Goal: Check status: Check status

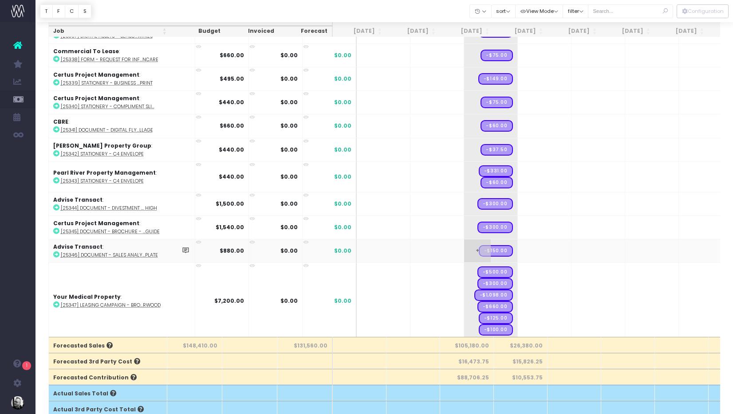
scroll to position [2589, 0]
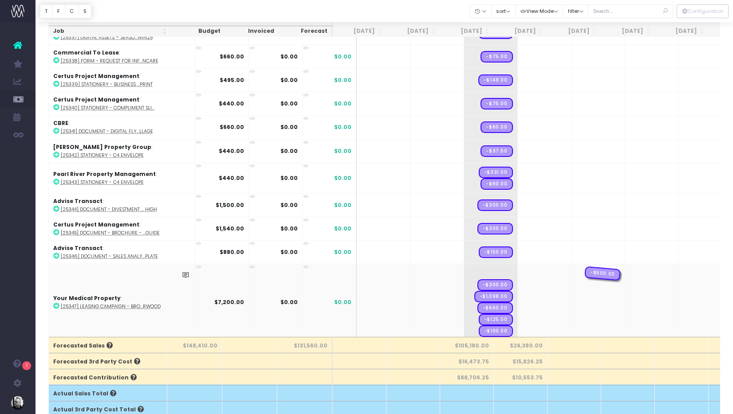
drag, startPoint x: 475, startPoint y: 270, endPoint x: 558, endPoint y: 271, distance: 83.0
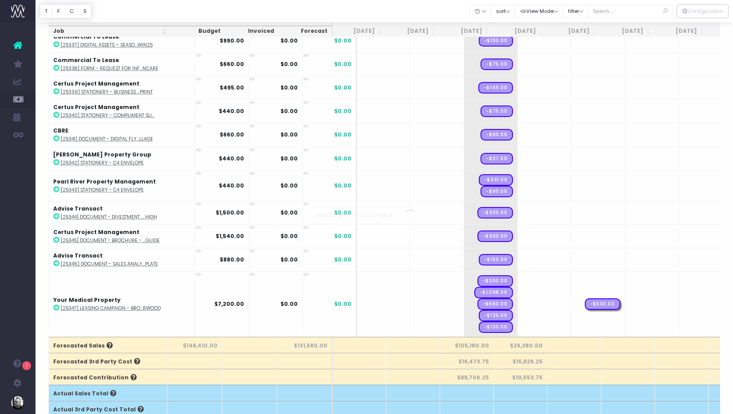
scroll to position [2578, 0]
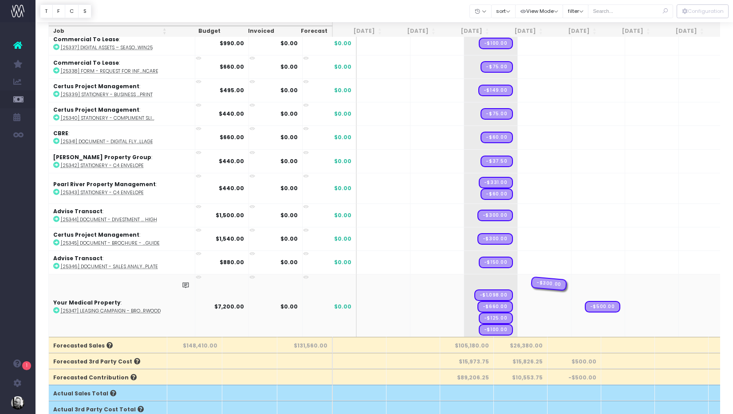
drag, startPoint x: 476, startPoint y: 279, endPoint x: 585, endPoint y: 279, distance: 108.7
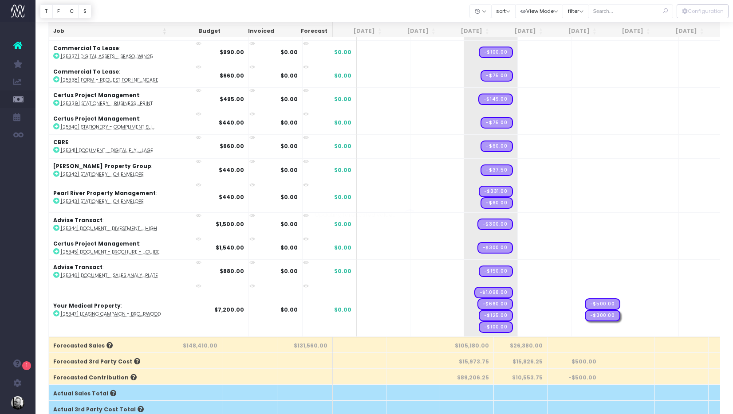
scroll to position [2567, 0]
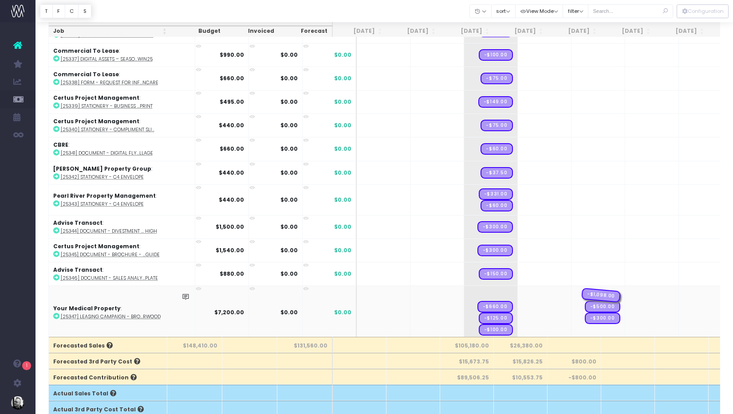
drag, startPoint x: 474, startPoint y: 293, endPoint x: 584, endPoint y: 292, distance: 109.2
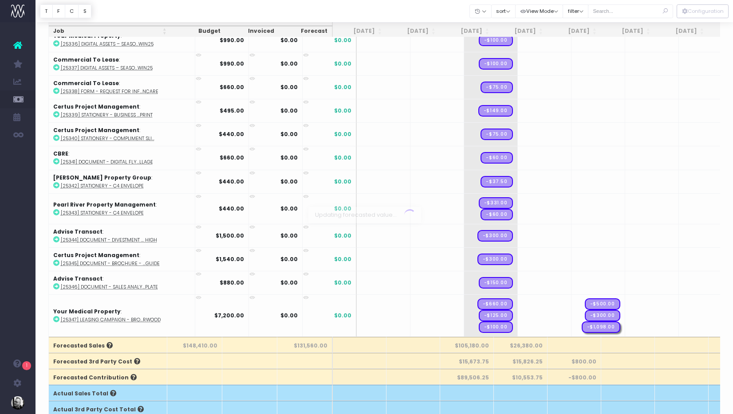
scroll to position [2555, 0]
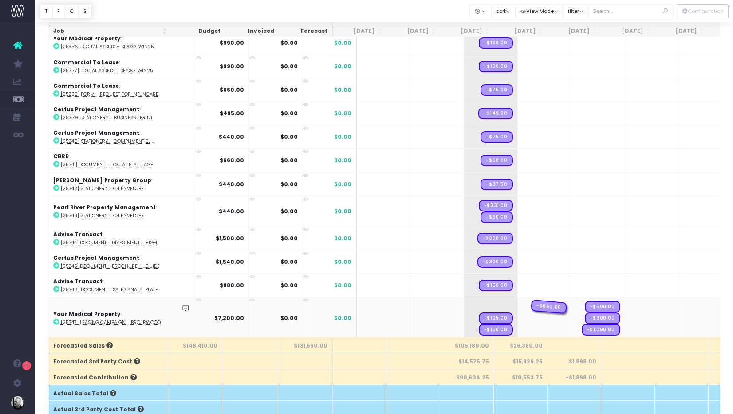
drag, startPoint x: 477, startPoint y: 303, endPoint x: 557, endPoint y: 303, distance: 80.3
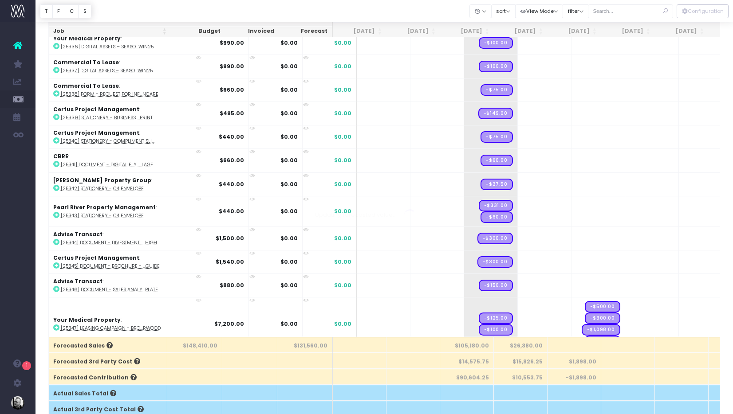
scroll to position [2567, 0]
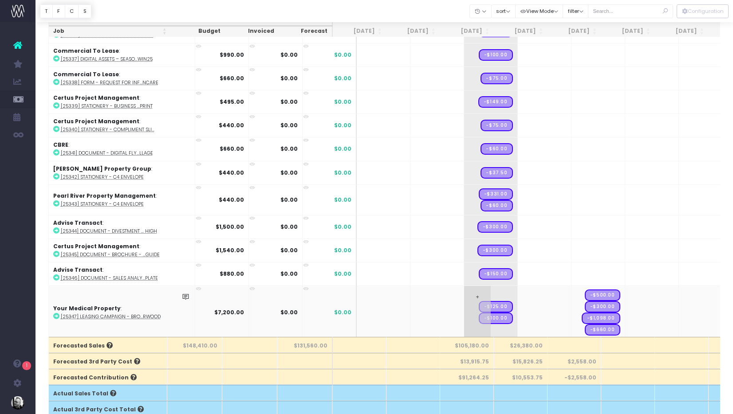
drag, startPoint x: 472, startPoint y: 304, endPoint x: 570, endPoint y: 304, distance: 97.6
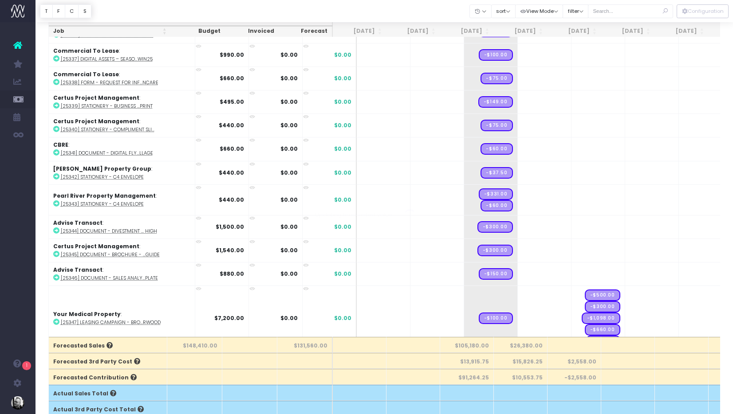
scroll to position [2578, 0]
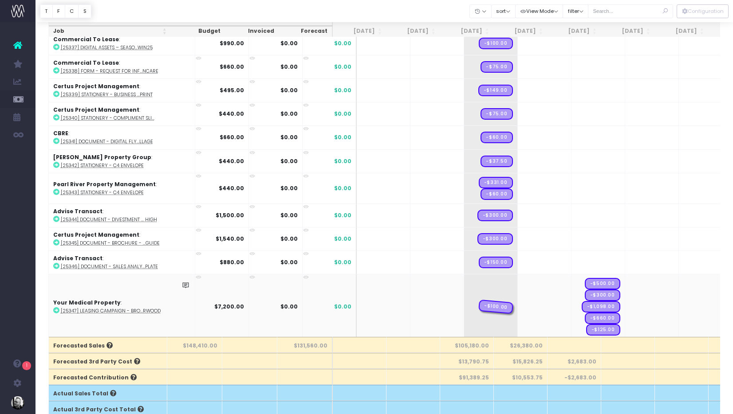
drag, startPoint x: 476, startPoint y: 304, endPoint x: 647, endPoint y: 309, distance: 171.8
drag, startPoint x: 639, startPoint y: 304, endPoint x: 586, endPoint y: 305, distance: 52.8
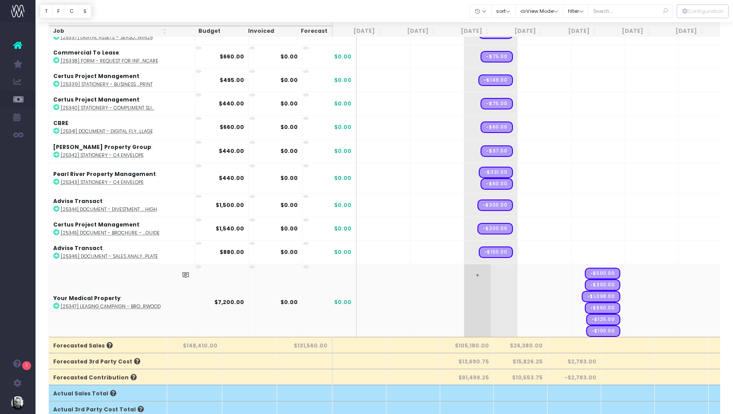
click at [464, 274] on span "+" at bounding box center [477, 302] width 27 height 76
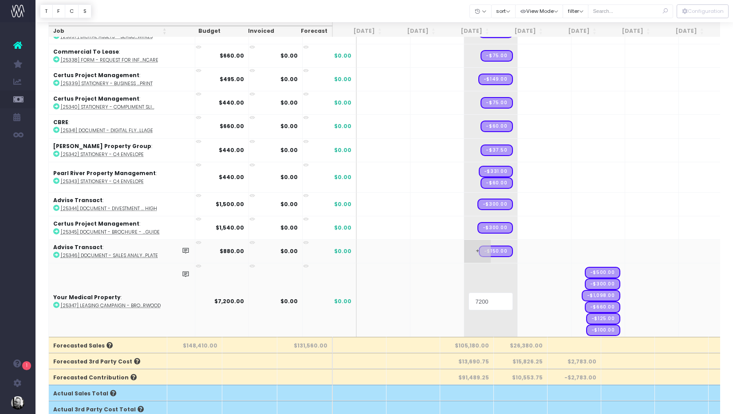
scroll to position [2589, 0]
click at [471, 245] on body "Oh my... this is bad. [PERSON_NAME] wasn't able to load this page. Please conta…" at bounding box center [366, 158] width 733 height 414
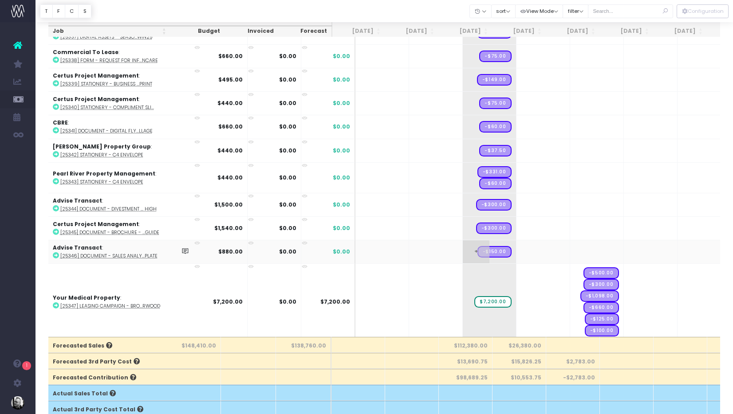
scroll to position [2590, 1]
drag, startPoint x: 476, startPoint y: 249, endPoint x: 532, endPoint y: 249, distance: 56.4
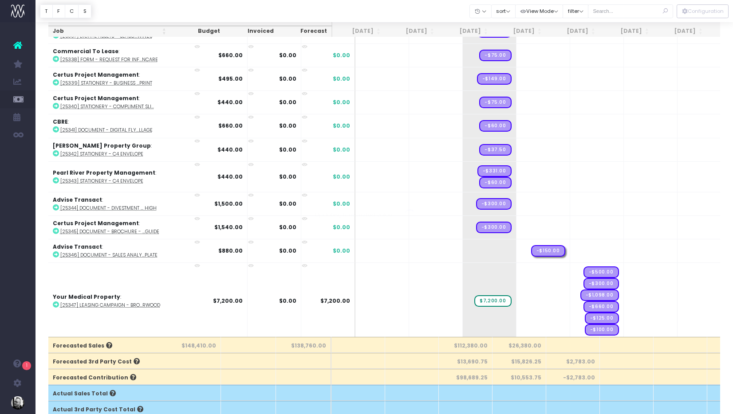
scroll to position [0, 0]
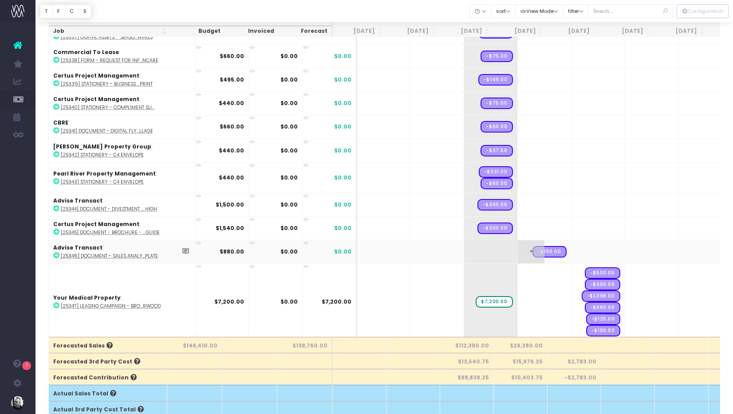
click at [518, 246] on span "+" at bounding box center [531, 252] width 27 height 23
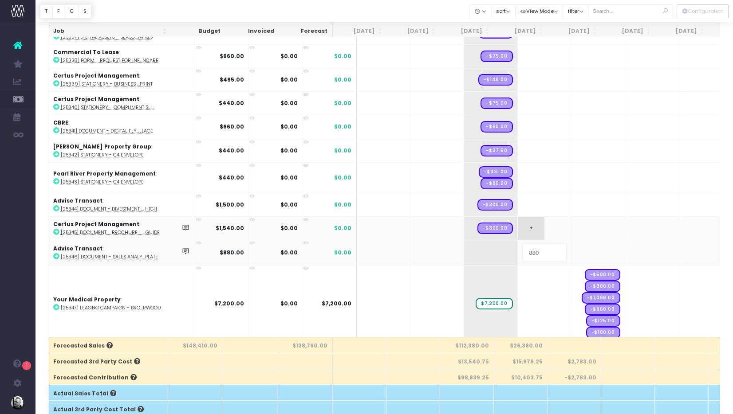
click at [505, 226] on body "Oh my... this is bad. [PERSON_NAME] wasn't able to load this page. Please conta…" at bounding box center [366, 158] width 733 height 414
click at [505, 226] on div at bounding box center [366, 207] width 733 height 414
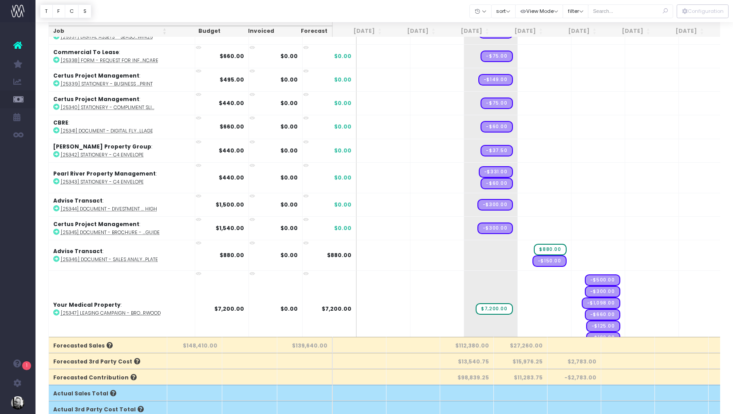
click at [0, 0] on span "+" at bounding box center [0, 0] width 0 height 0
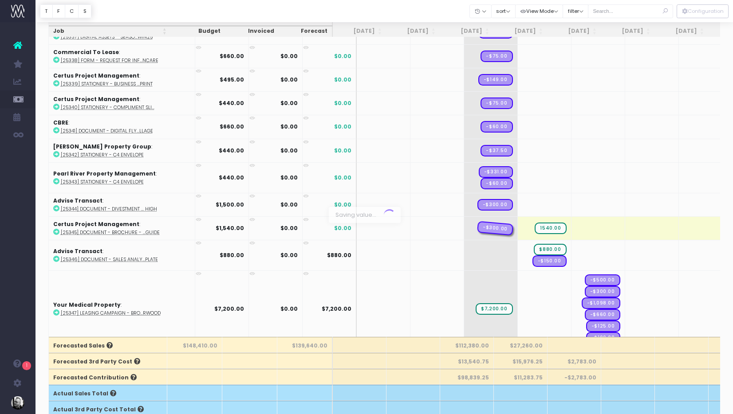
drag, startPoint x: 477, startPoint y: 230, endPoint x: 506, endPoint y: 226, distance: 29.6
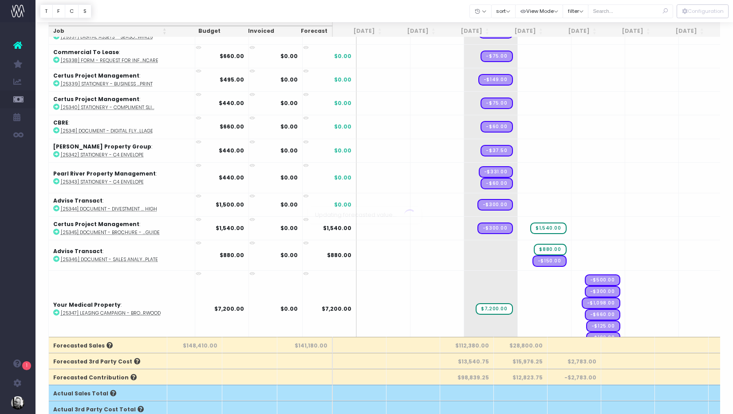
scroll to position [59, 0]
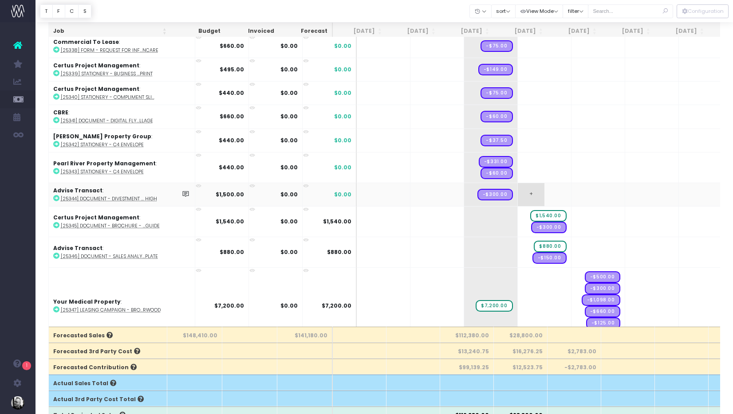
click at [518, 193] on span "+" at bounding box center [531, 194] width 27 height 23
drag, startPoint x: 477, startPoint y: 192, endPoint x: 508, endPoint y: 190, distance: 31.1
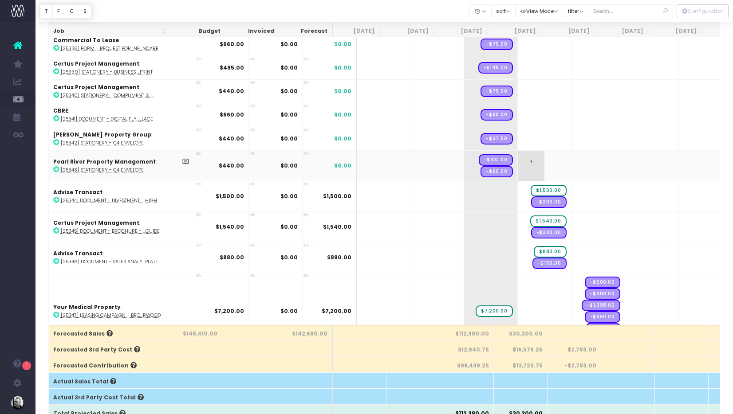
scroll to position [62, 0]
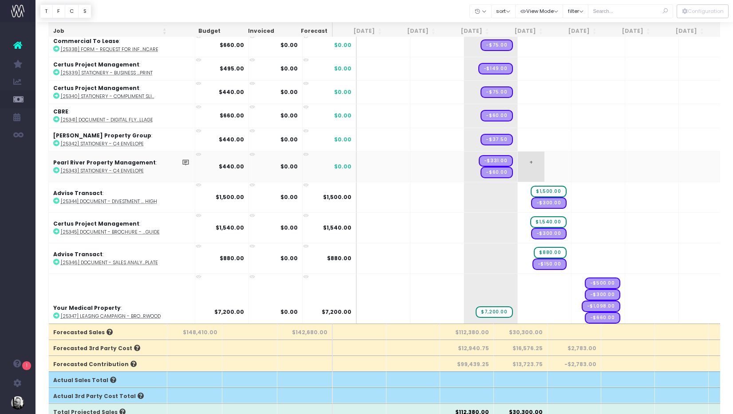
click at [518, 157] on span "+" at bounding box center [531, 167] width 27 height 30
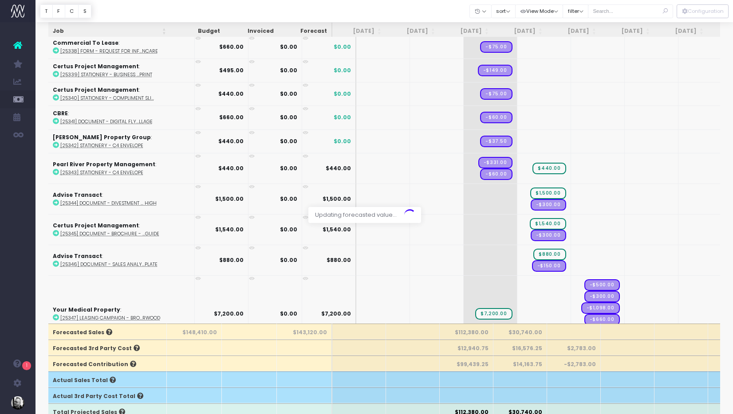
scroll to position [0, 0]
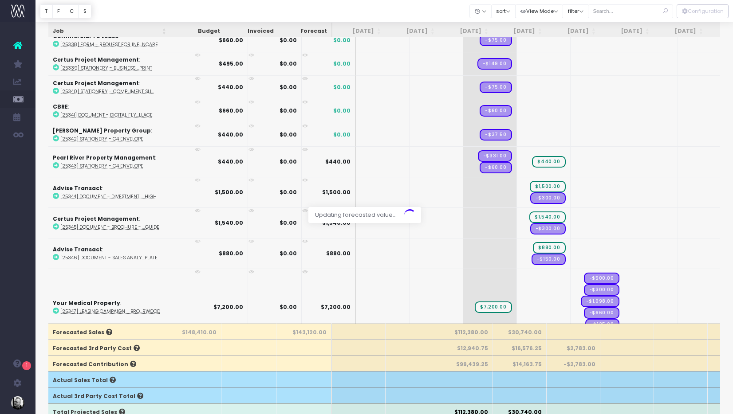
click at [476, 163] on div at bounding box center [366, 207] width 733 height 414
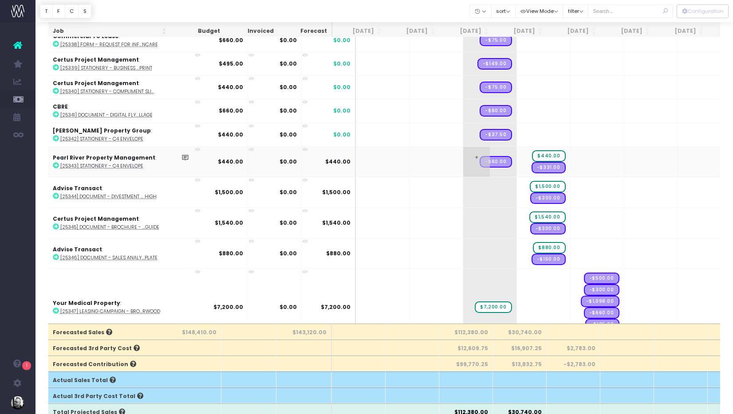
drag, startPoint x: 471, startPoint y: 160, endPoint x: 513, endPoint y: 159, distance: 42.2
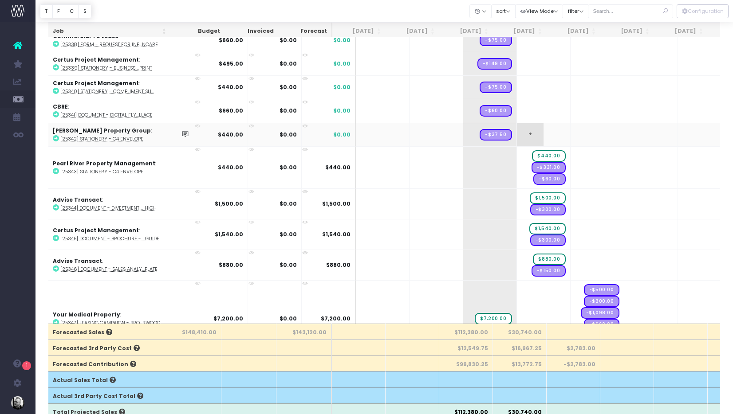
click at [517, 130] on span "+" at bounding box center [530, 134] width 27 height 23
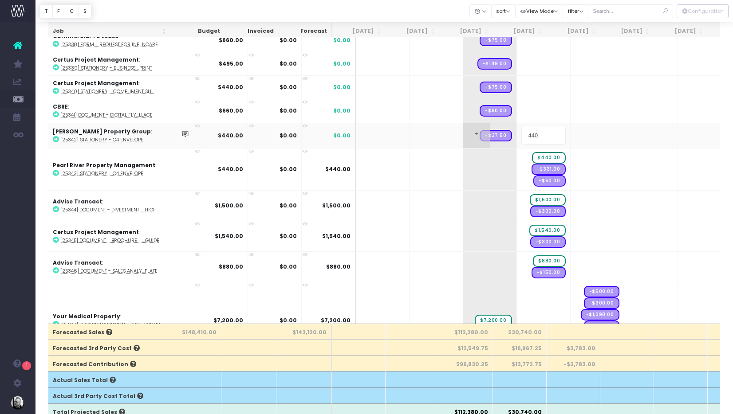
click at [466, 131] on body "Oh my... this is bad. [PERSON_NAME] wasn't able to load this page. Please conta…" at bounding box center [366, 145] width 733 height 414
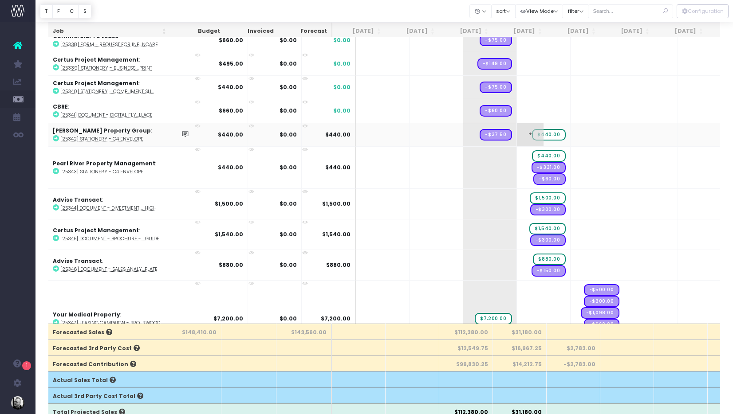
drag, startPoint x: 474, startPoint y: 132, endPoint x: 500, endPoint y: 129, distance: 25.9
drag, startPoint x: 495, startPoint y: 130, endPoint x: 527, endPoint y: 130, distance: 32.0
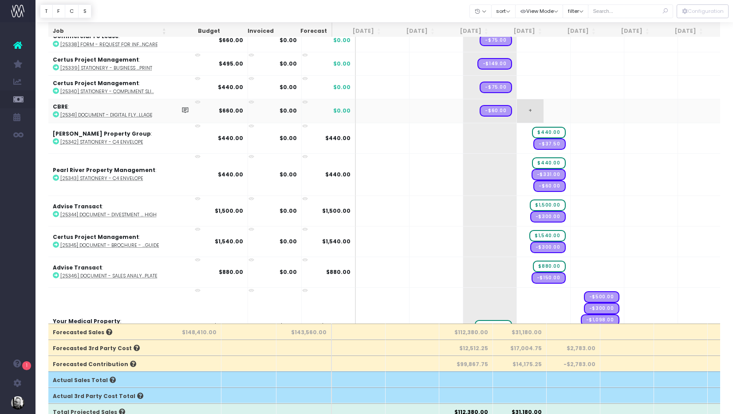
click at [517, 107] on span "+" at bounding box center [530, 110] width 27 height 23
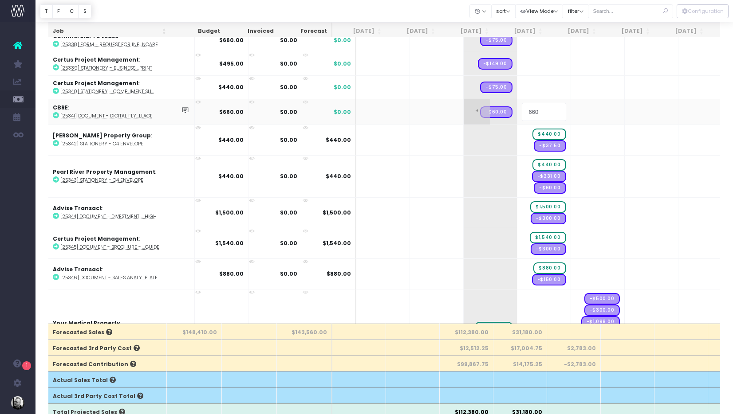
click at [481, 109] on body "Oh my... this is bad. [PERSON_NAME] wasn't able to load this page. Please conta…" at bounding box center [366, 145] width 733 height 414
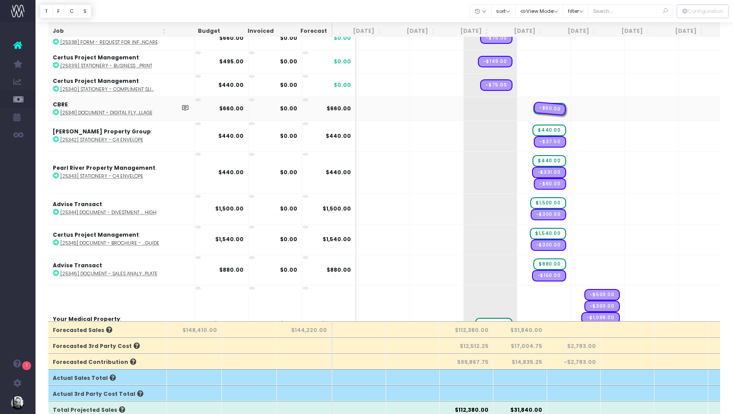
drag, startPoint x: 480, startPoint y: 106, endPoint x: 517, endPoint y: 104, distance: 36.4
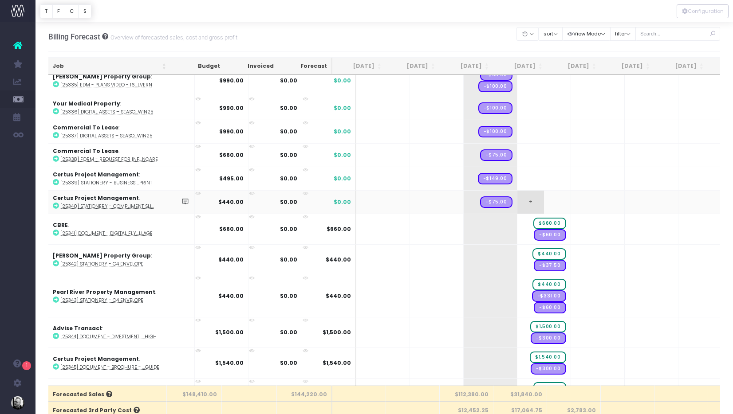
click at [517, 197] on span "+" at bounding box center [530, 202] width 27 height 23
click at [505, 181] on body "Oh my... this is bad. [PERSON_NAME] wasn't able to load this page. Please conta…" at bounding box center [366, 207] width 733 height 414
click at [505, 181] on div at bounding box center [366, 207] width 733 height 414
click at [0, 0] on span "+" at bounding box center [0, 0] width 0 height 0
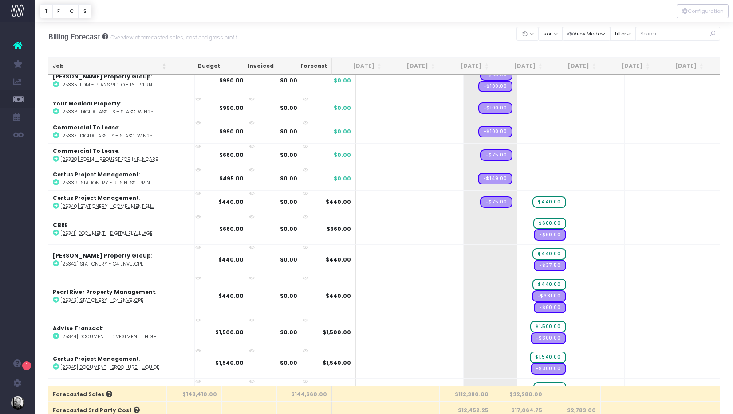
click at [0, 0] on span "+" at bounding box center [0, 0] width 0 height 0
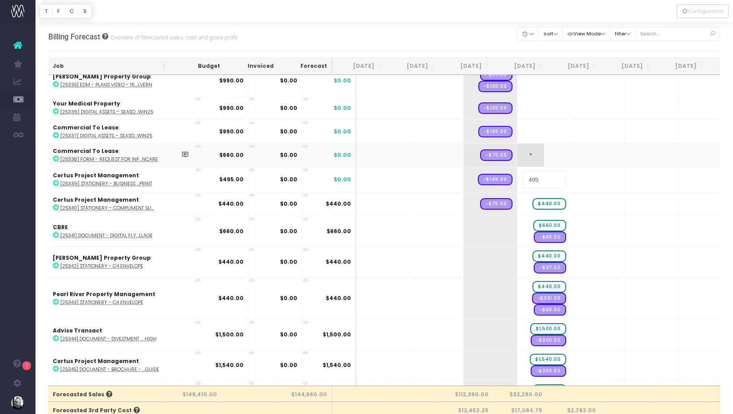
click at [512, 155] on body "Oh my... this is bad. [PERSON_NAME] wasn't able to load this page. Please conta…" at bounding box center [366, 207] width 733 height 414
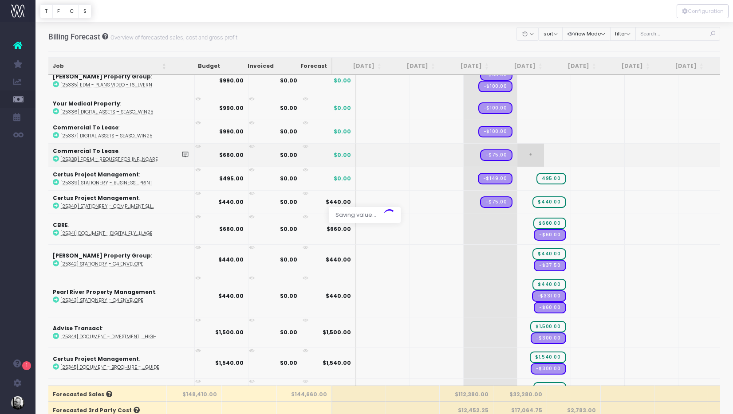
click at [512, 155] on div at bounding box center [366, 207] width 733 height 414
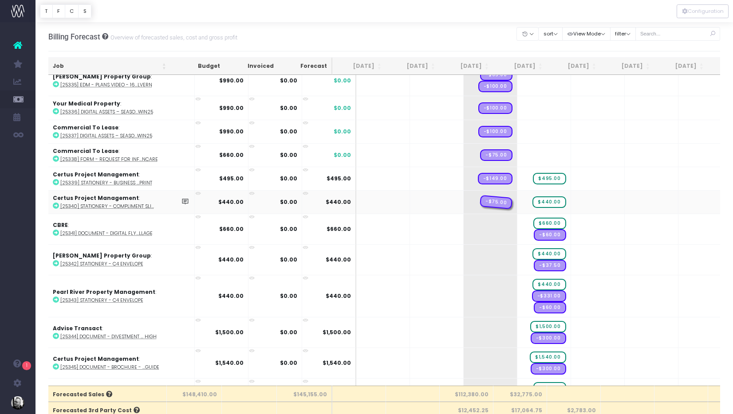
drag, startPoint x: 481, startPoint y: 199, endPoint x: 514, endPoint y: 199, distance: 33.3
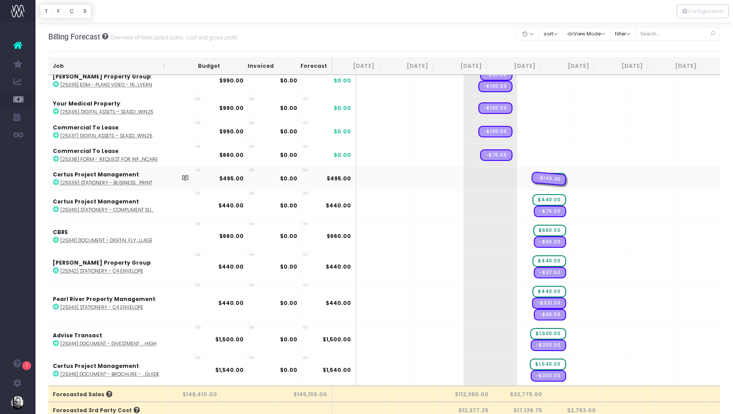
drag, startPoint x: 470, startPoint y: 175, endPoint x: 511, endPoint y: 174, distance: 41.7
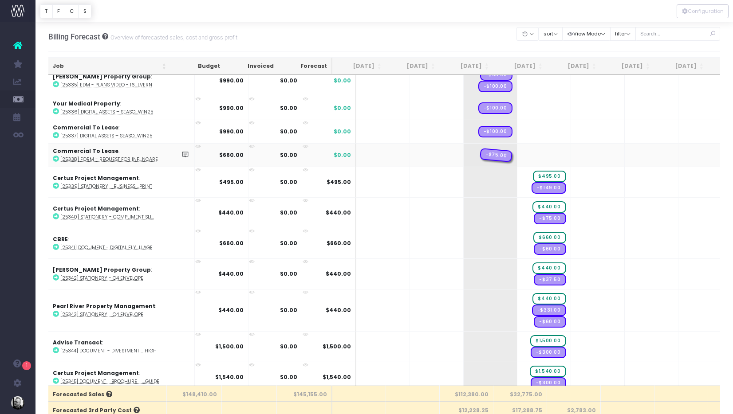
drag, startPoint x: 489, startPoint y: 152, endPoint x: 512, endPoint y: 150, distance: 22.2
click at [0, 0] on span "+" at bounding box center [0, 0] width 0 height 0
click at [517, 152] on span "+" at bounding box center [530, 155] width 27 height 23
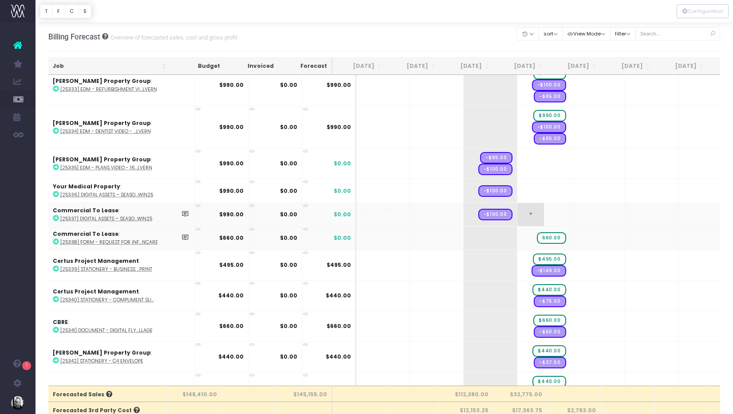
click at [510, 211] on body "Oh my... this is bad. [PERSON_NAME] wasn't able to load this page. Please conta…" at bounding box center [366, 207] width 733 height 414
click at [510, 211] on div at bounding box center [366, 207] width 733 height 414
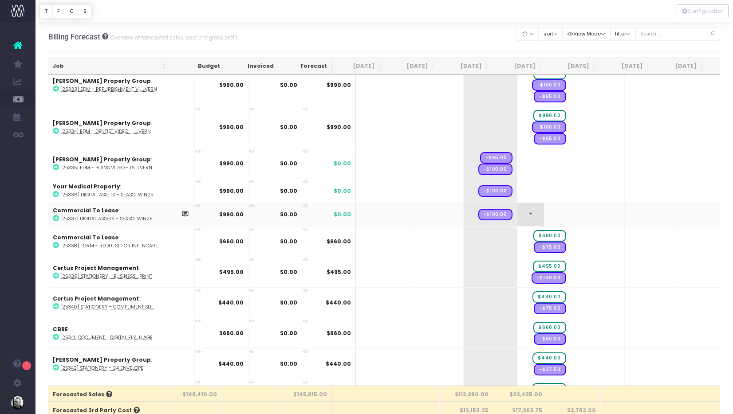
click at [517, 211] on span "+" at bounding box center [530, 214] width 27 height 23
click at [509, 192] on body "Oh my... this is bad. [PERSON_NAME] wasn't able to load this page. Please conta…" at bounding box center [366, 207] width 733 height 414
click at [509, 192] on div at bounding box center [366, 207] width 733 height 414
click at [517, 192] on span "+" at bounding box center [530, 190] width 27 height 23
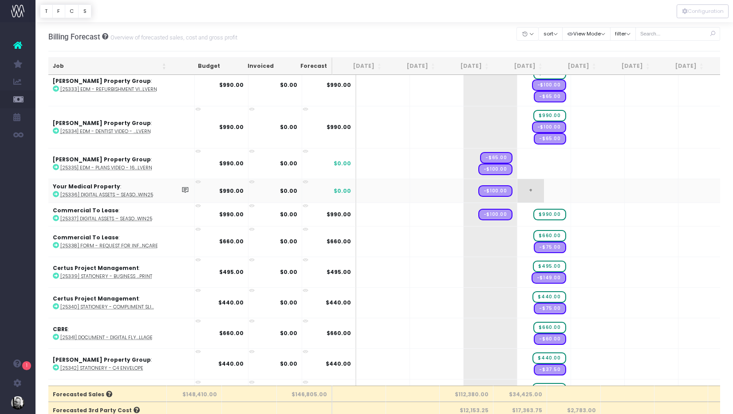
click at [517, 192] on span "+" at bounding box center [530, 190] width 27 height 23
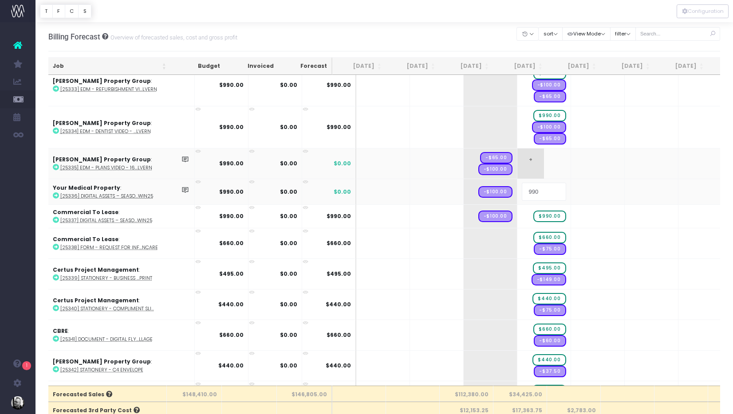
click at [511, 152] on body "Oh my... this is bad. [PERSON_NAME] wasn't able to load this page. Please conta…" at bounding box center [366, 207] width 733 height 414
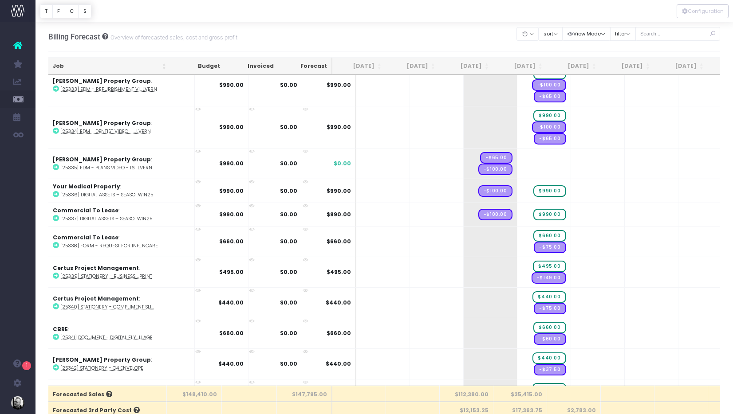
click at [0, 0] on span "+" at bounding box center [0, 0] width 0 height 0
click at [477, 205] on body "Oh my... this is bad. [PERSON_NAME] wasn't able to load this page. Please conta…" at bounding box center [366, 207] width 733 height 414
drag, startPoint x: 474, startPoint y: 211, endPoint x: 511, endPoint y: 210, distance: 36.4
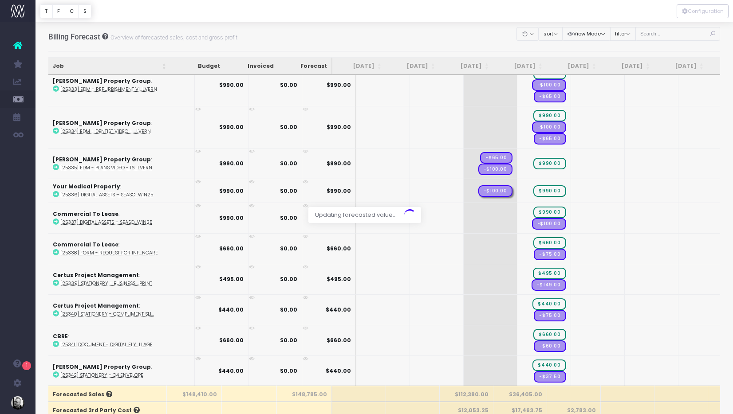
click at [507, 186] on div at bounding box center [366, 207] width 733 height 414
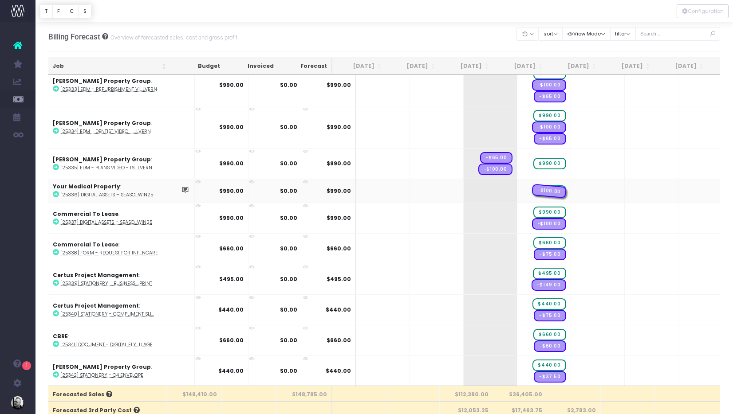
drag, startPoint x: 475, startPoint y: 188, endPoint x: 505, endPoint y: 185, distance: 30.3
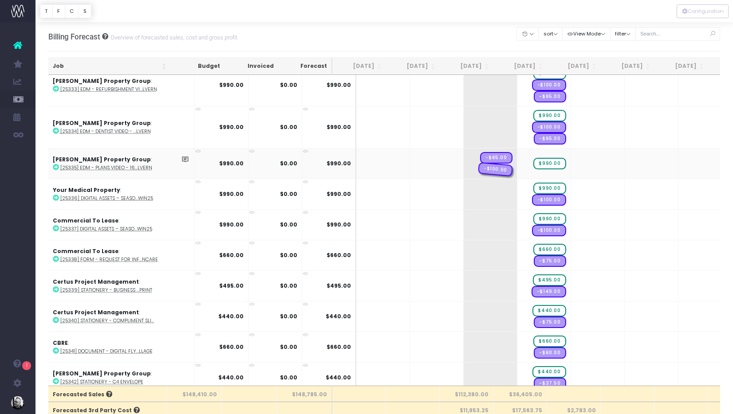
drag, startPoint x: 493, startPoint y: 168, endPoint x: 517, endPoint y: 168, distance: 24.0
drag, startPoint x: 476, startPoint y: 161, endPoint x: 513, endPoint y: 160, distance: 37.3
